Goal: Transaction & Acquisition: Purchase product/service

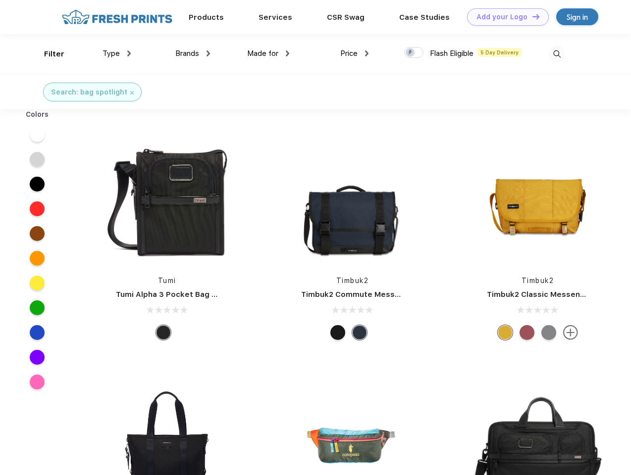
click at [504, 17] on link "Add your Logo Design Tool" at bounding box center [508, 16] width 82 height 17
click at [0, 0] on div "Design Tool" at bounding box center [0, 0] width 0 height 0
click at [531, 16] on link "Add your Logo Design Tool" at bounding box center [508, 16] width 82 height 17
click at [48, 54] on div "Filter" at bounding box center [54, 54] width 20 height 11
click at [117, 53] on span "Type" at bounding box center [110, 53] width 17 height 9
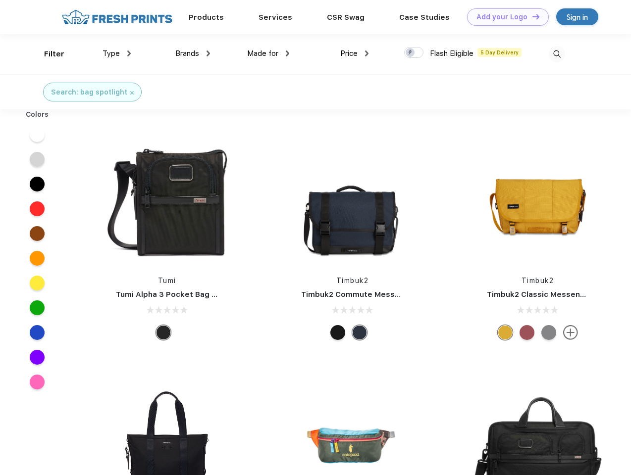
click at [193, 53] on span "Brands" at bounding box center [187, 53] width 24 height 9
click at [268, 53] on span "Made for" at bounding box center [262, 53] width 31 height 9
click at [354, 53] on span "Price" at bounding box center [348, 53] width 17 height 9
click at [414, 53] on div at bounding box center [413, 52] width 19 height 11
click at [410, 53] on input "checkbox" at bounding box center [407, 50] width 6 height 6
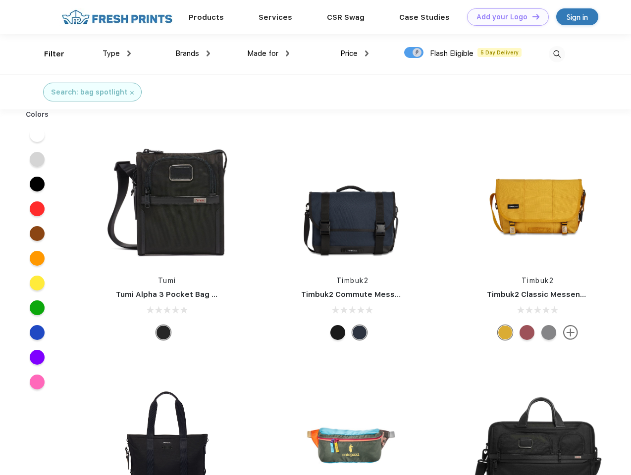
click at [556, 54] on img at bounding box center [557, 54] width 16 height 16
